Goal: Navigation & Orientation: Find specific page/section

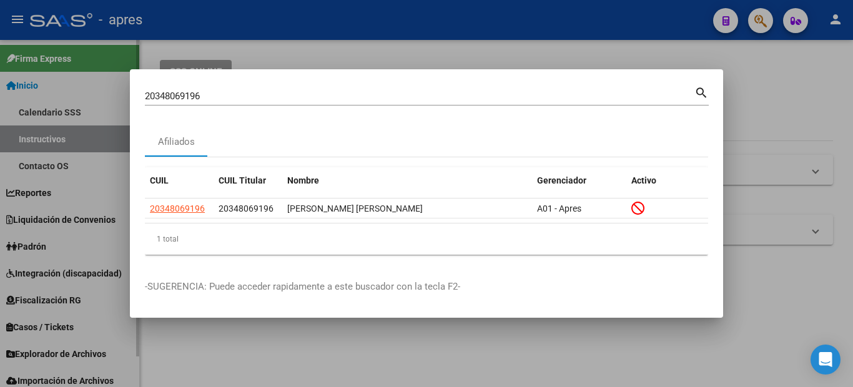
click at [14, 271] on div at bounding box center [426, 193] width 853 height 387
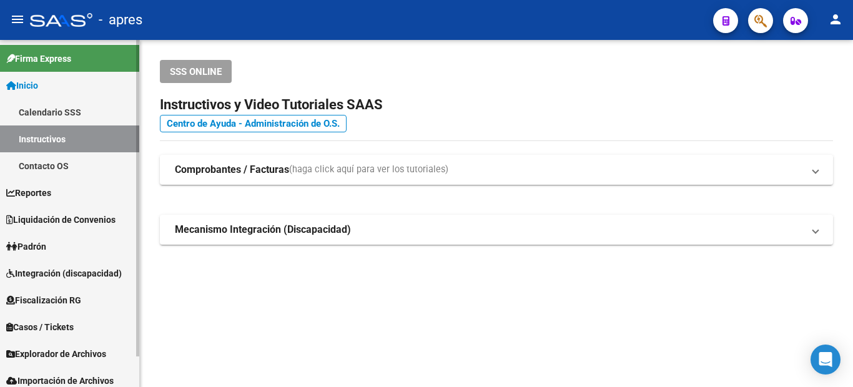
scroll to position [34, 0]
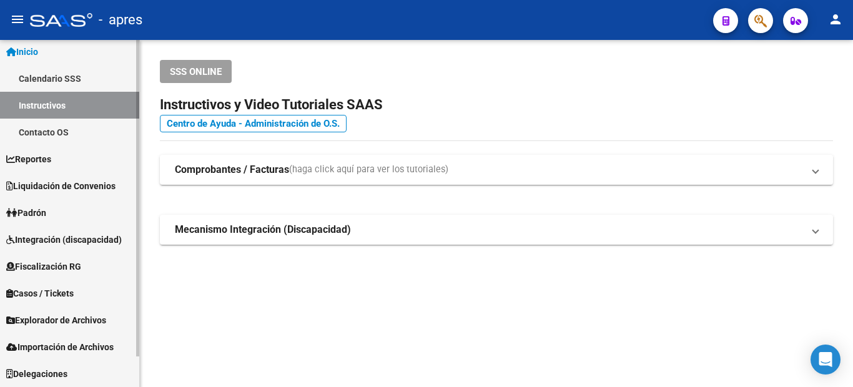
click at [83, 323] on span "Explorador de Archivos" at bounding box center [56, 321] width 100 height 14
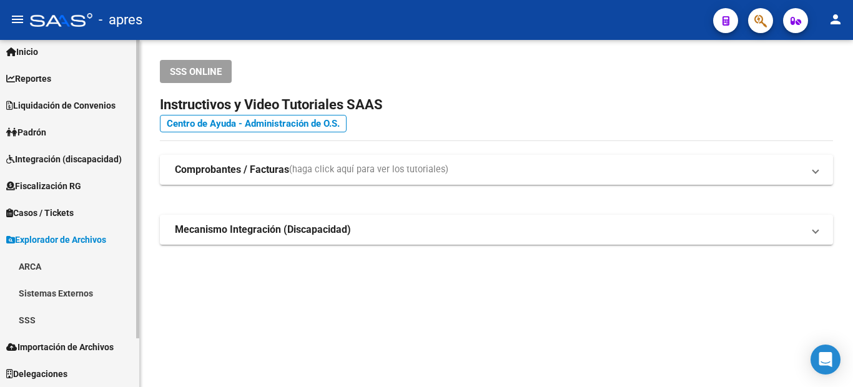
scroll to position [24, 0]
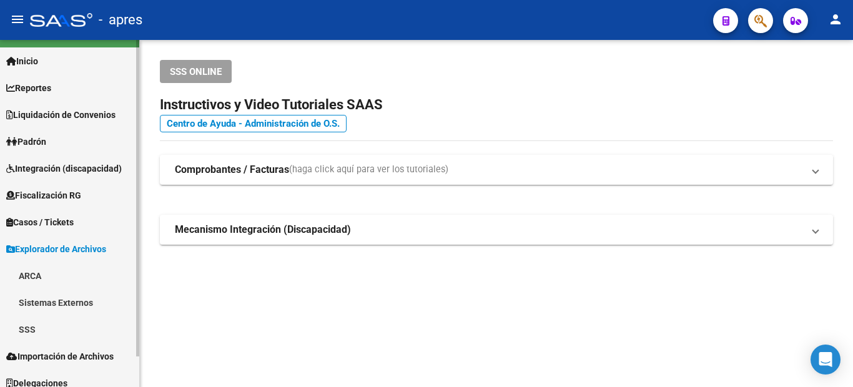
click at [77, 321] on link "SSS" at bounding box center [69, 329] width 139 height 27
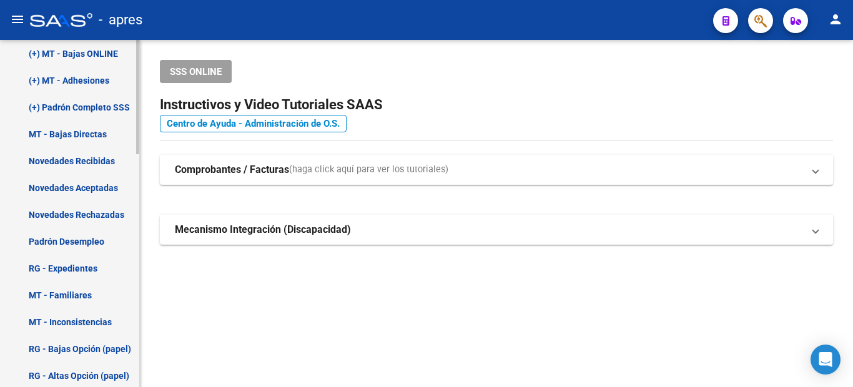
scroll to position [524, 0]
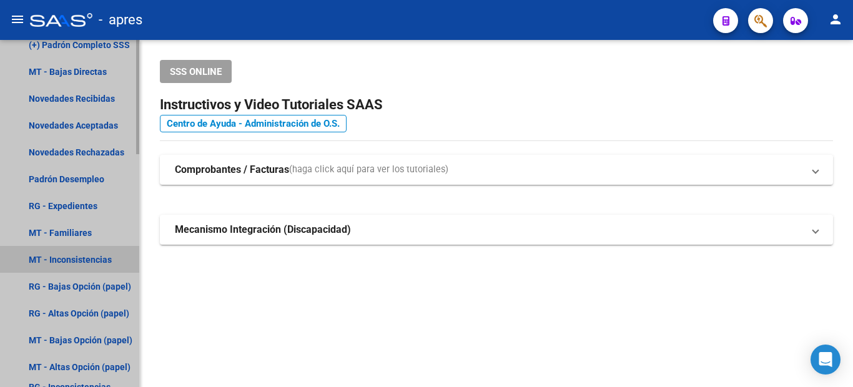
click at [75, 262] on link "MT - Inconsistencias" at bounding box center [69, 259] width 139 height 27
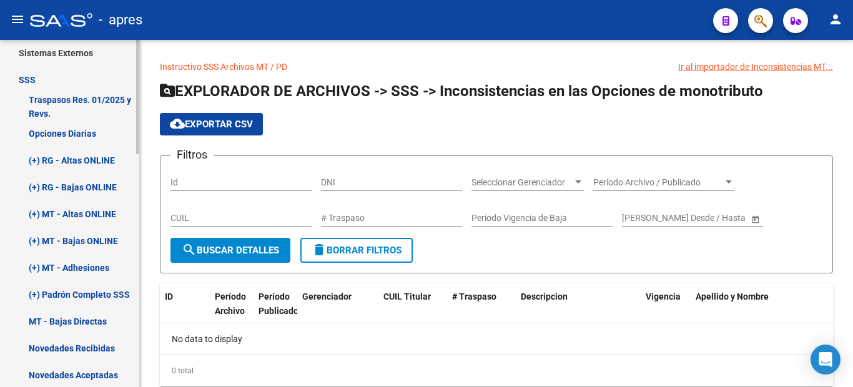
scroll to position [337, 0]
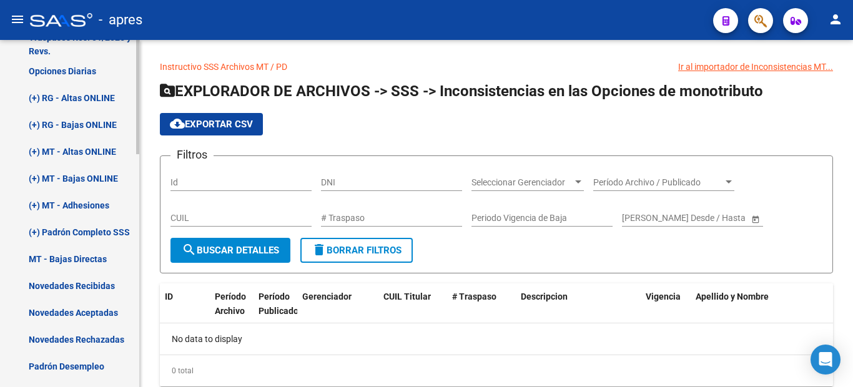
click at [69, 254] on link "MT - Bajas Directas" at bounding box center [69, 259] width 139 height 27
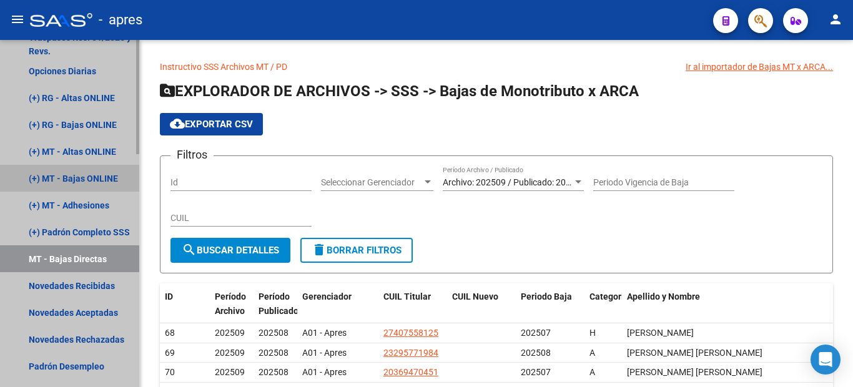
click at [64, 181] on link "(+) MT - Bajas ONLINE" at bounding box center [69, 178] width 139 height 27
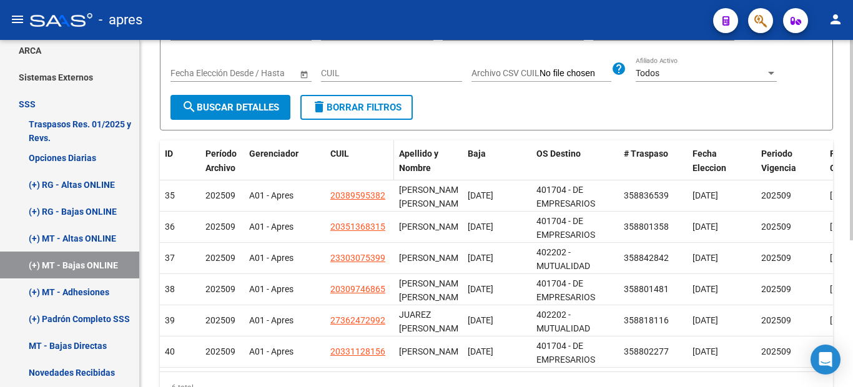
scroll to position [250, 0]
